Goal: Information Seeking & Learning: Learn about a topic

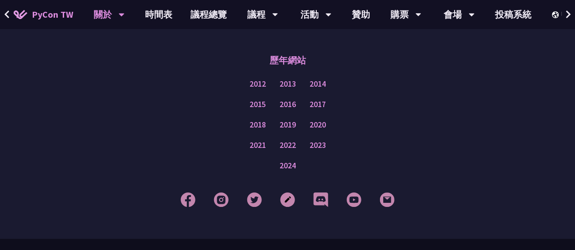
scroll to position [633, 0]
click at [168, 17] on link "時間表" at bounding box center [158, 14] width 45 height 29
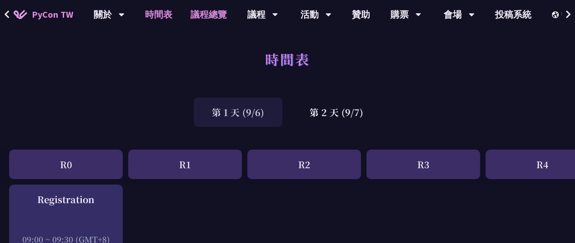
click at [212, 14] on link "議程總覽" at bounding box center [208, 14] width 55 height 29
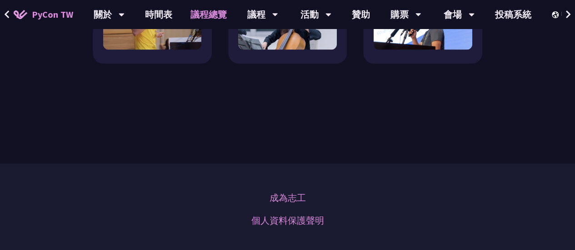
scroll to position [1005, 0]
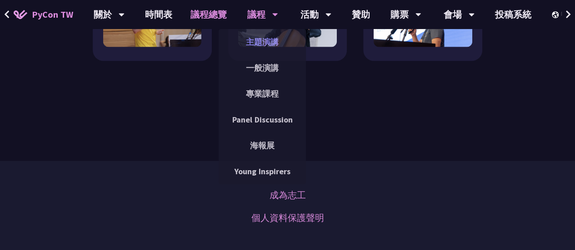
click at [258, 49] on link "主題演講" at bounding box center [261, 41] width 87 height 21
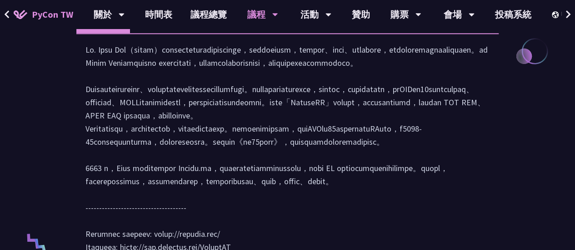
scroll to position [463, 0]
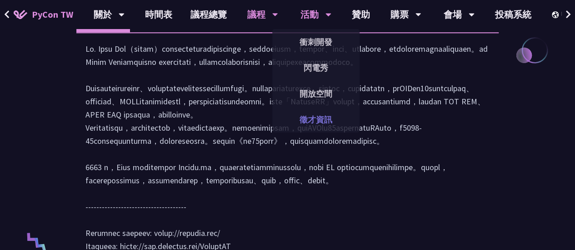
click at [311, 113] on link "徵才資訊" at bounding box center [315, 119] width 87 height 21
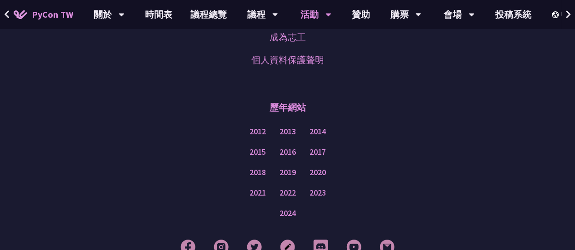
scroll to position [729, 0]
click at [392, 35] on link "購票資訊" at bounding box center [405, 41] width 87 height 21
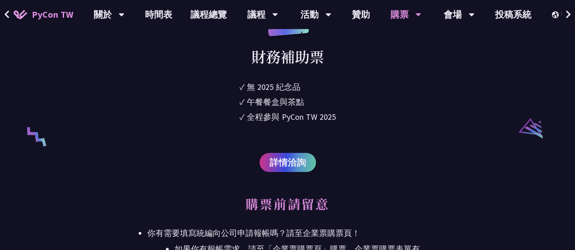
scroll to position [1739, 0]
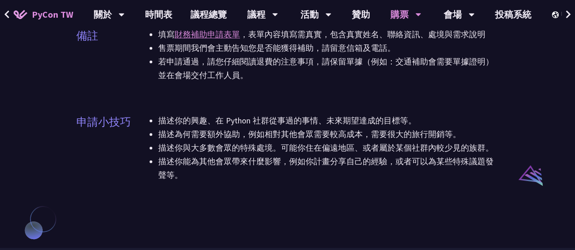
scroll to position [588, 0]
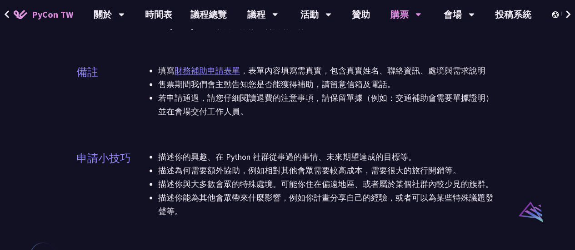
click at [214, 67] on link "財務補助申請表單" at bounding box center [206, 70] width 65 height 10
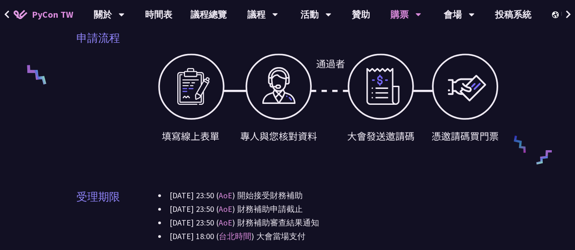
scroll to position [385, 0]
